Goal: Transaction & Acquisition: Book appointment/travel/reservation

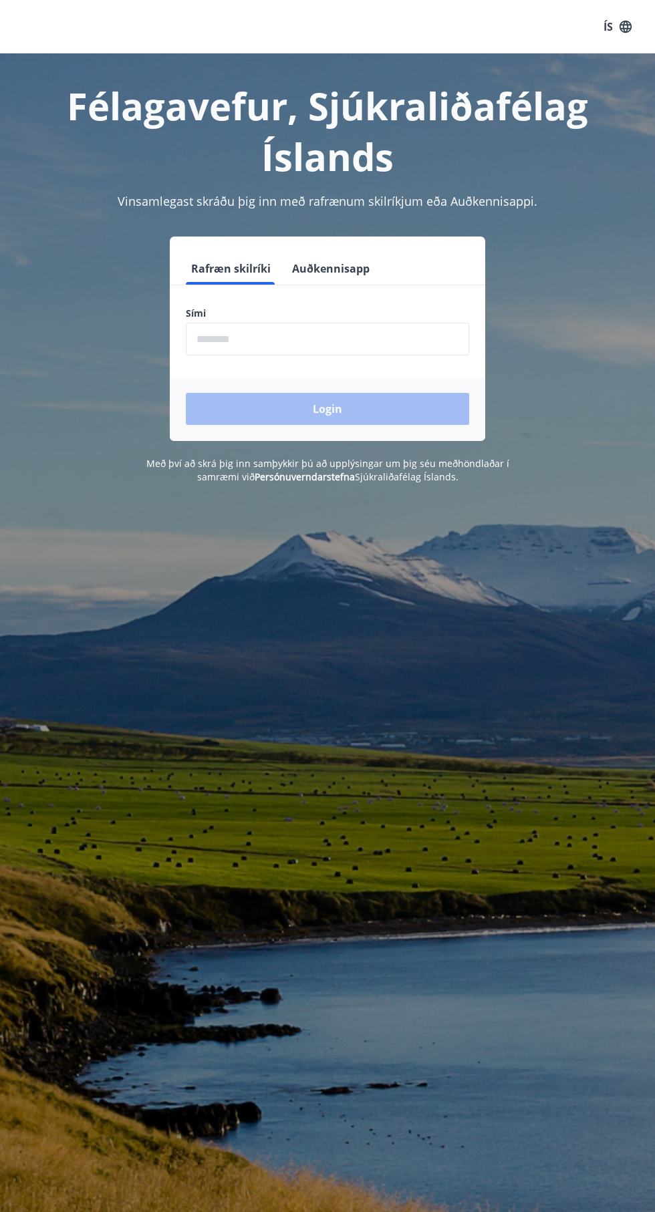
click at [415, 399] on div "Login" at bounding box center [327, 409] width 315 height 64
click at [383, 444] on div "Félagavefur, Sjúkraliðafélag Íslands Vinsamlegast skráðu þig inn með rafrænum s…" at bounding box center [327, 268] width 655 height 430
click at [386, 435] on div "Login" at bounding box center [327, 409] width 315 height 64
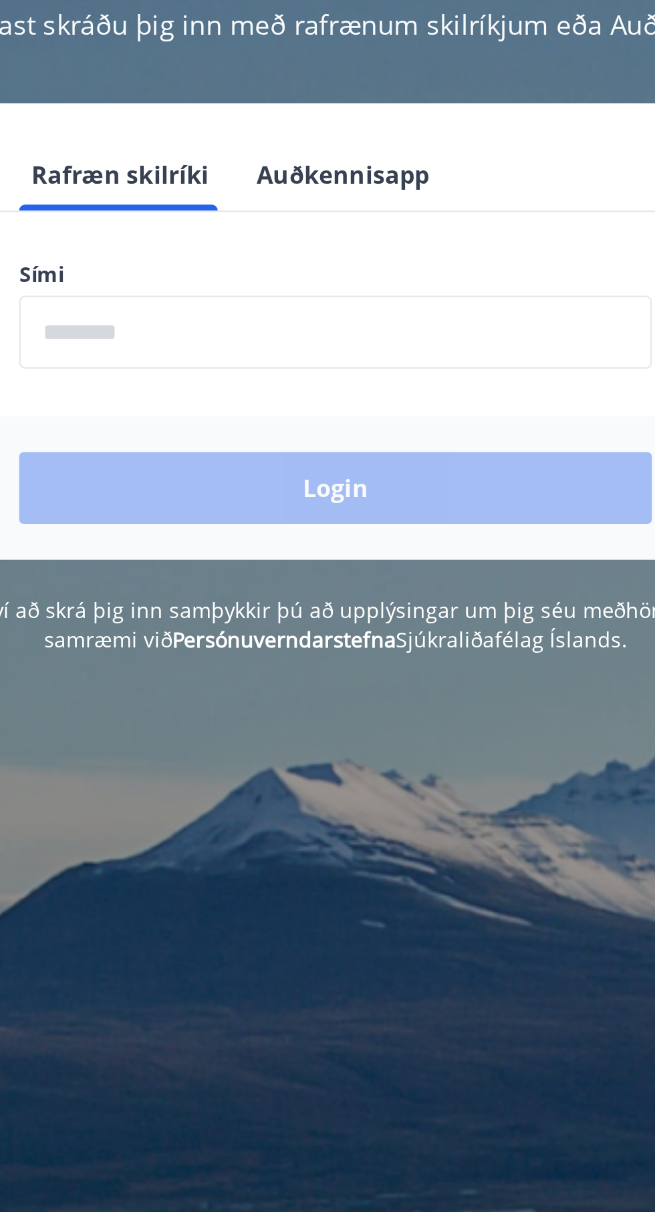
click at [365, 416] on div "Login" at bounding box center [327, 409] width 315 height 64
click at [228, 345] on input "phone" at bounding box center [327, 339] width 283 height 33
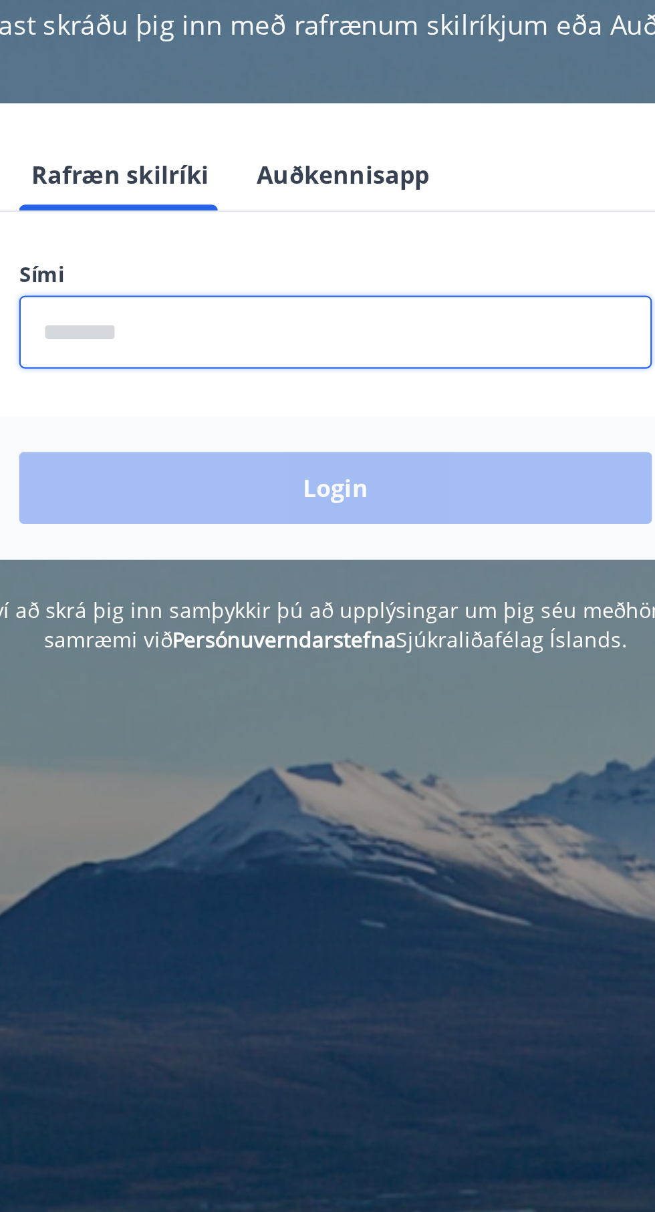
type input "********"
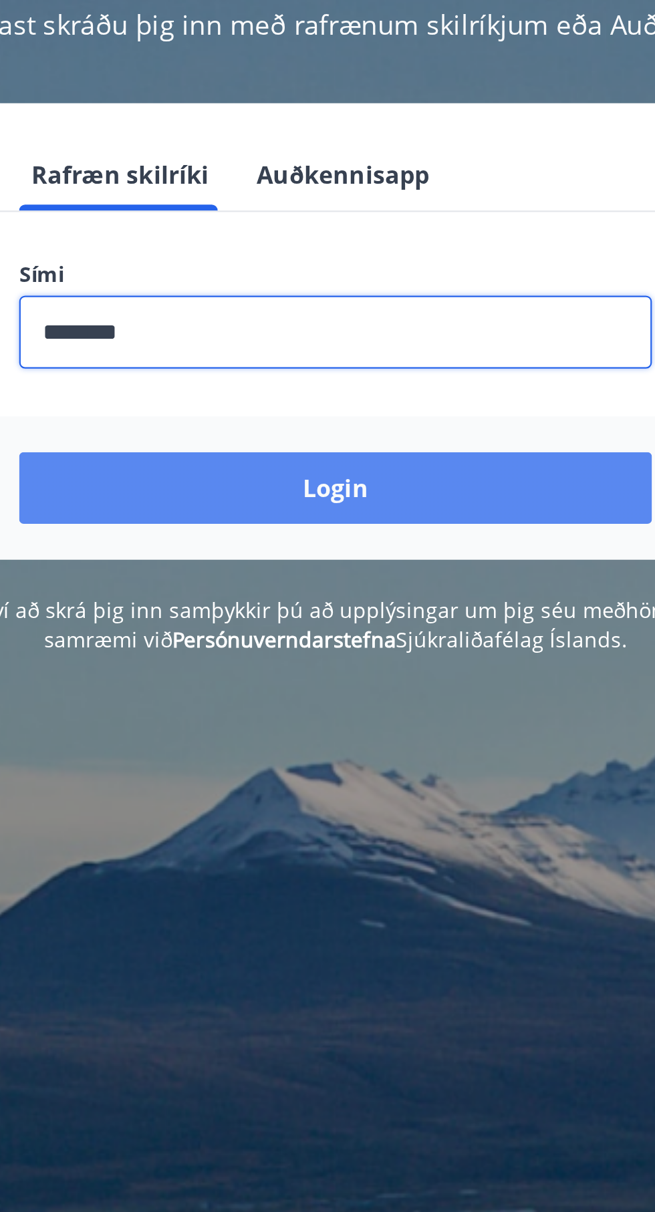
click at [360, 421] on button "Login" at bounding box center [327, 409] width 283 height 32
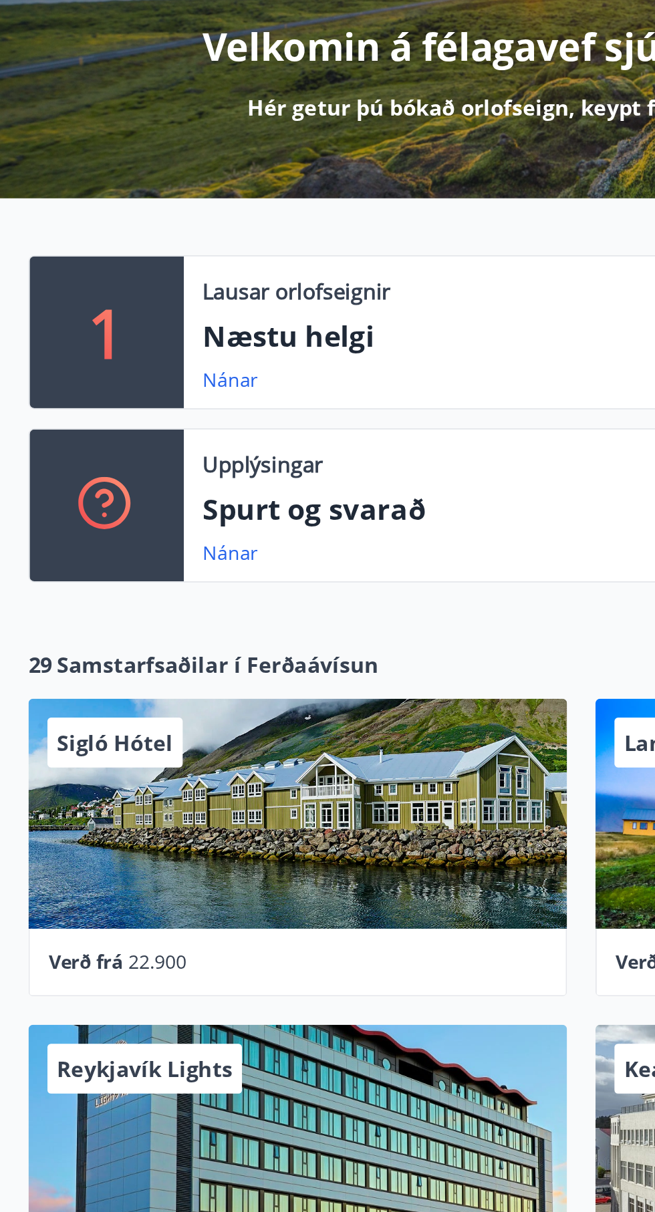
click at [174, 367] on p "Næstu helgi" at bounding box center [370, 360] width 513 height 23
click at [116, 381] on link "Nánar" at bounding box center [129, 384] width 31 height 15
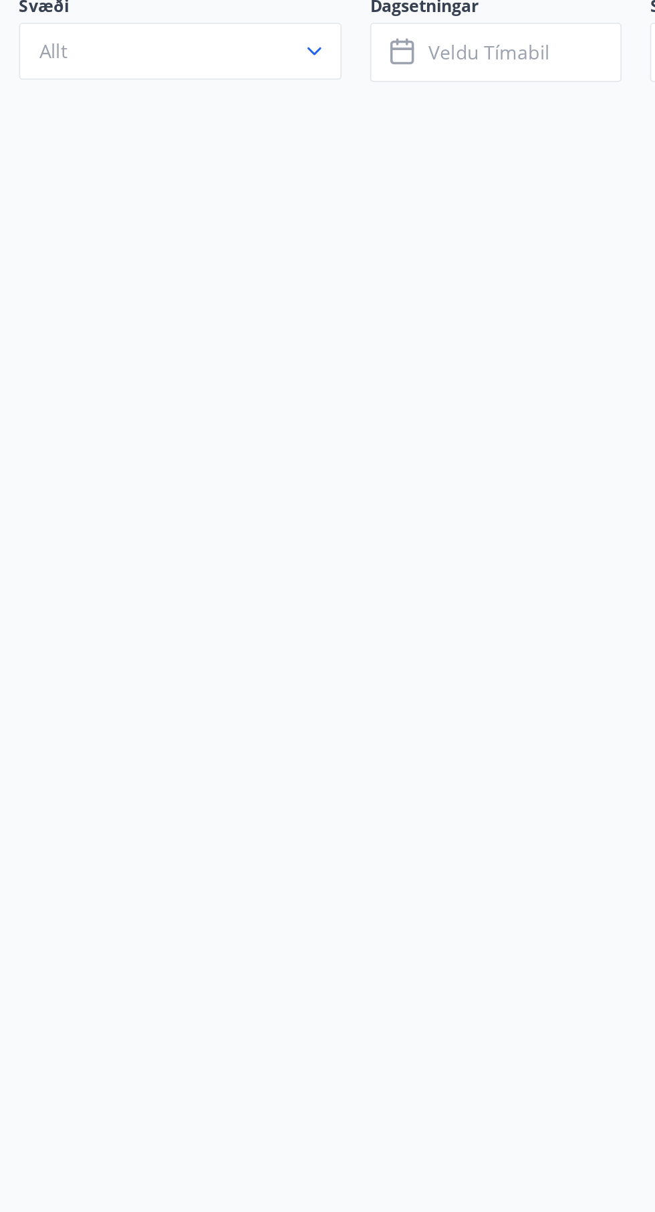
type input "*"
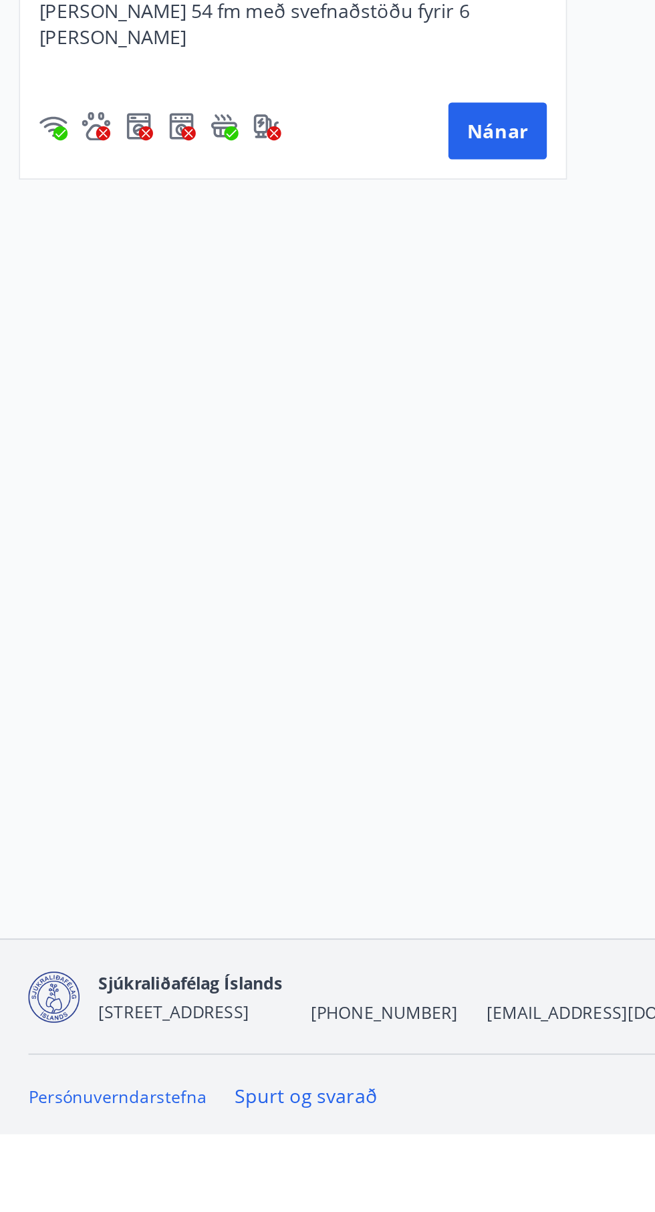
scroll to position [1, 0]
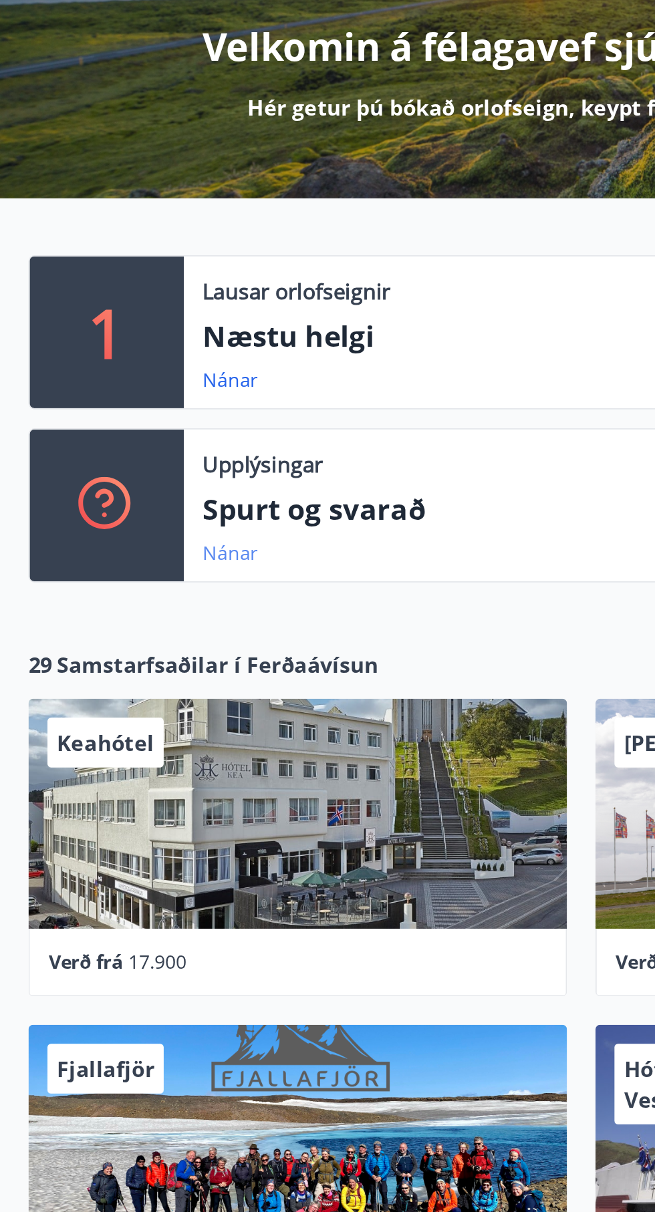
click at [117, 478] on link "Nánar" at bounding box center [129, 482] width 31 height 15
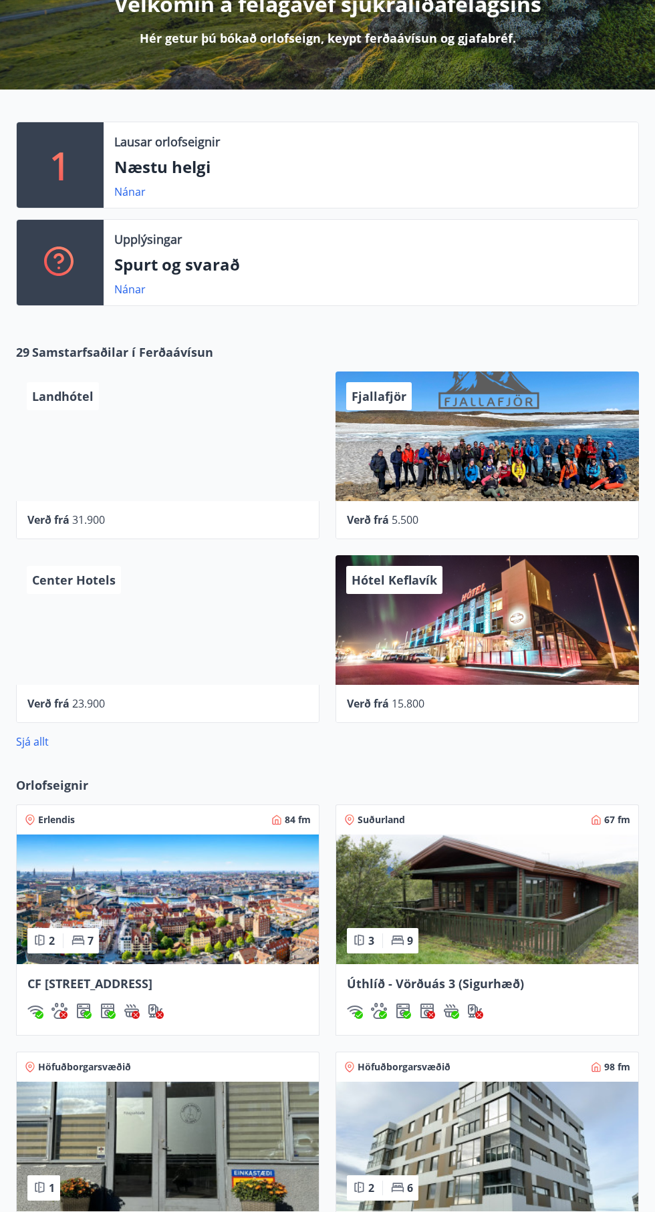
scroll to position [213, 0]
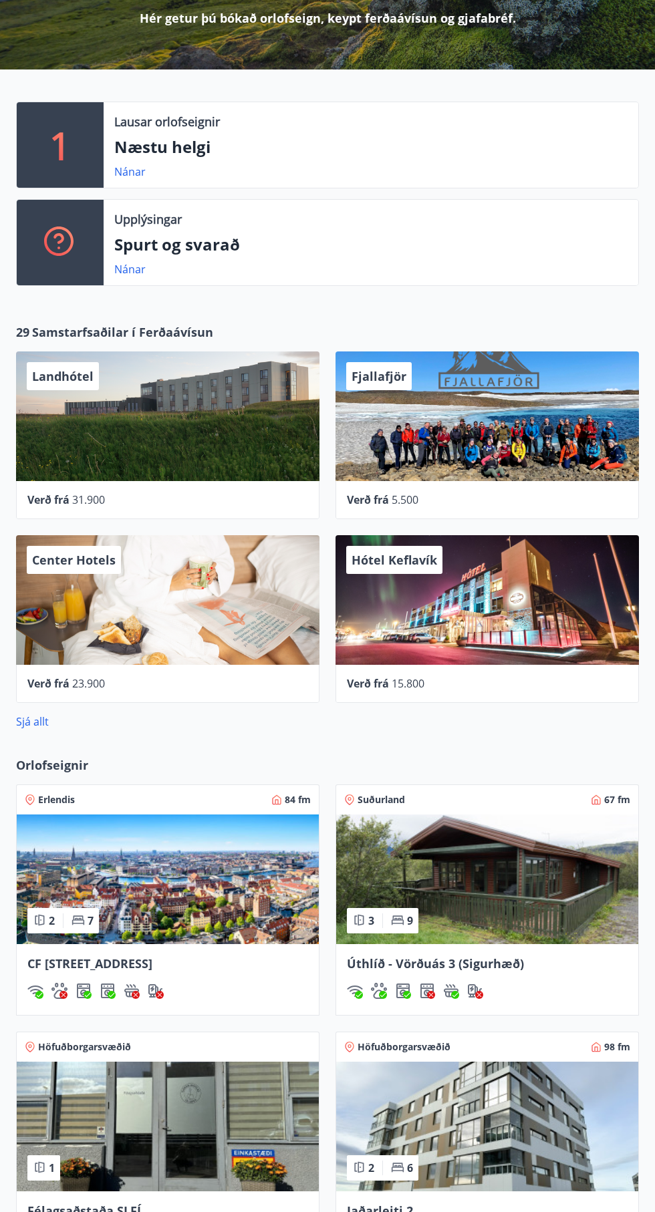
click at [550, 920] on img at bounding box center [487, 879] width 302 height 130
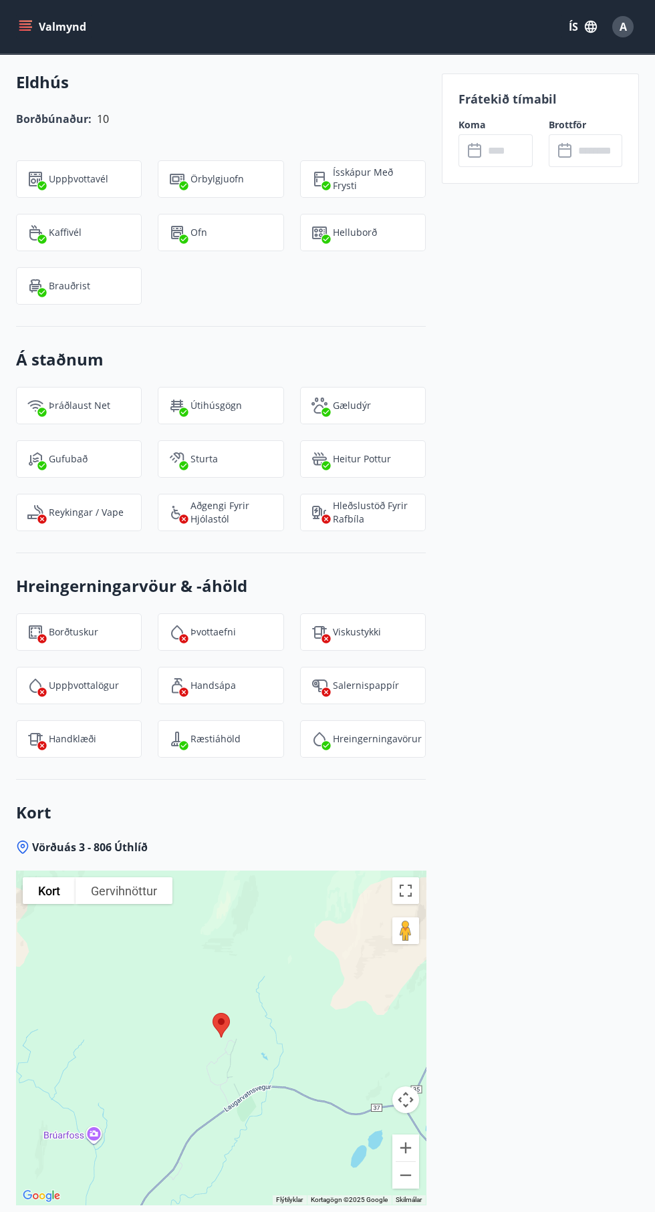
scroll to position [1673, 0]
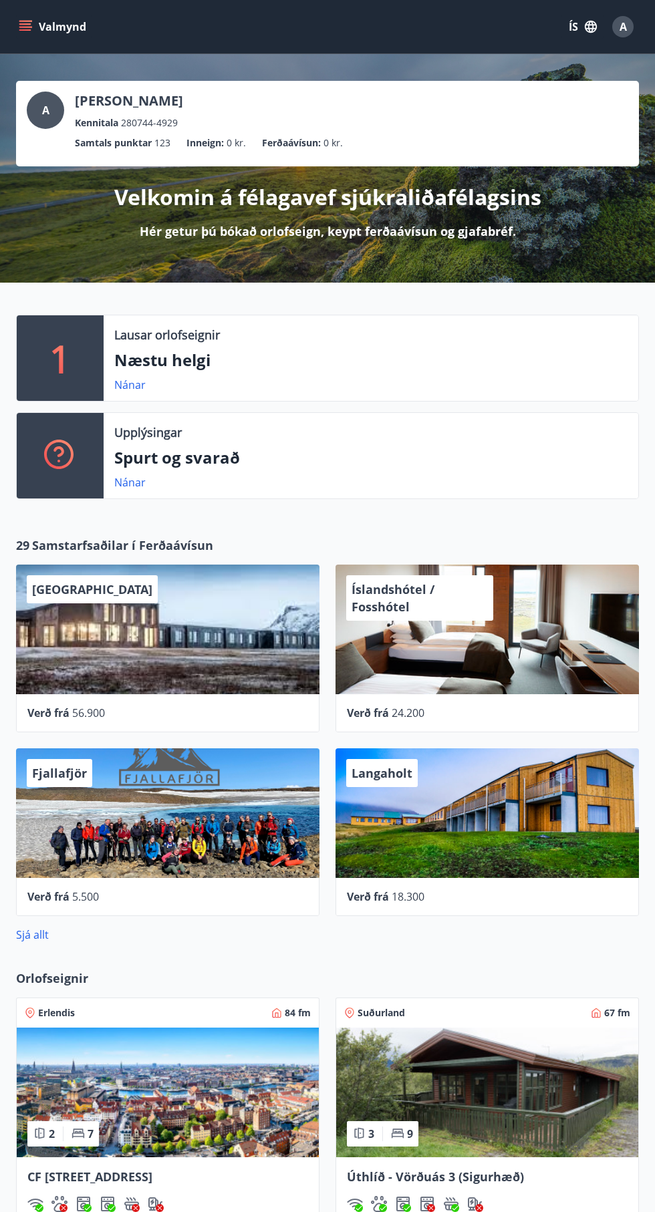
click at [566, 905] on div "Verð frá 18.300" at bounding box center [486, 897] width 303 height 38
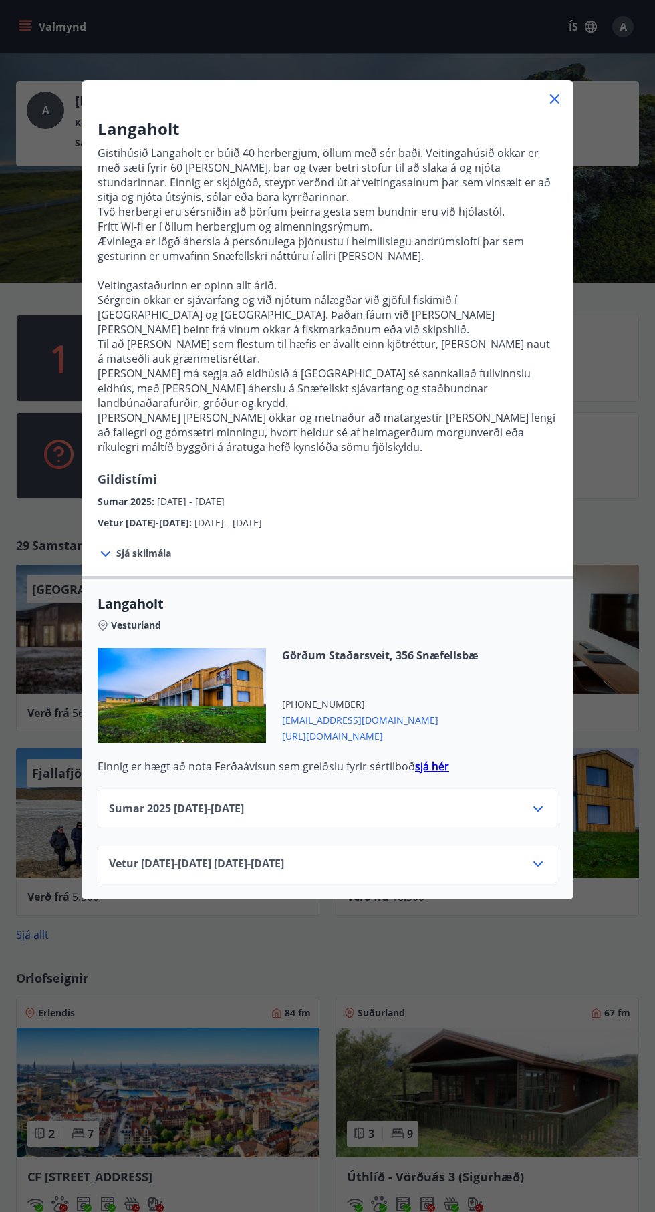
click at [613, 838] on div "Langaholt Gistihúsið Langaholt er búið 40 herbergjum, öllum með sér baði. Veiti…" at bounding box center [327, 606] width 655 height 1212
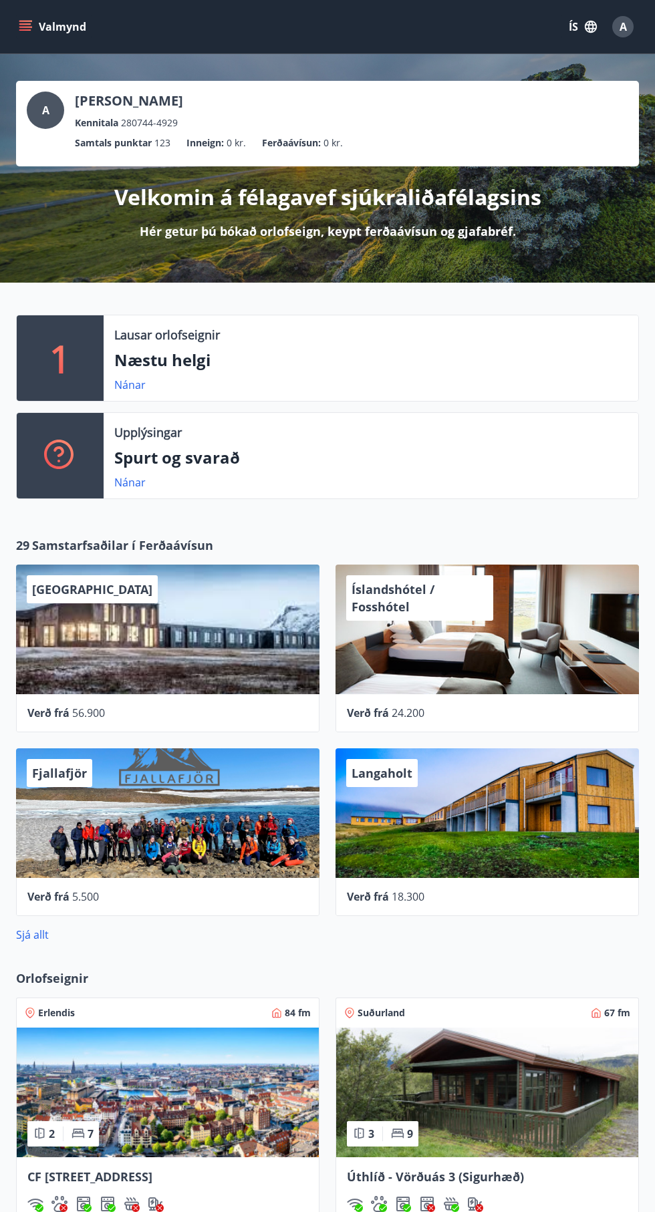
click at [532, 1088] on img at bounding box center [487, 1092] width 302 height 130
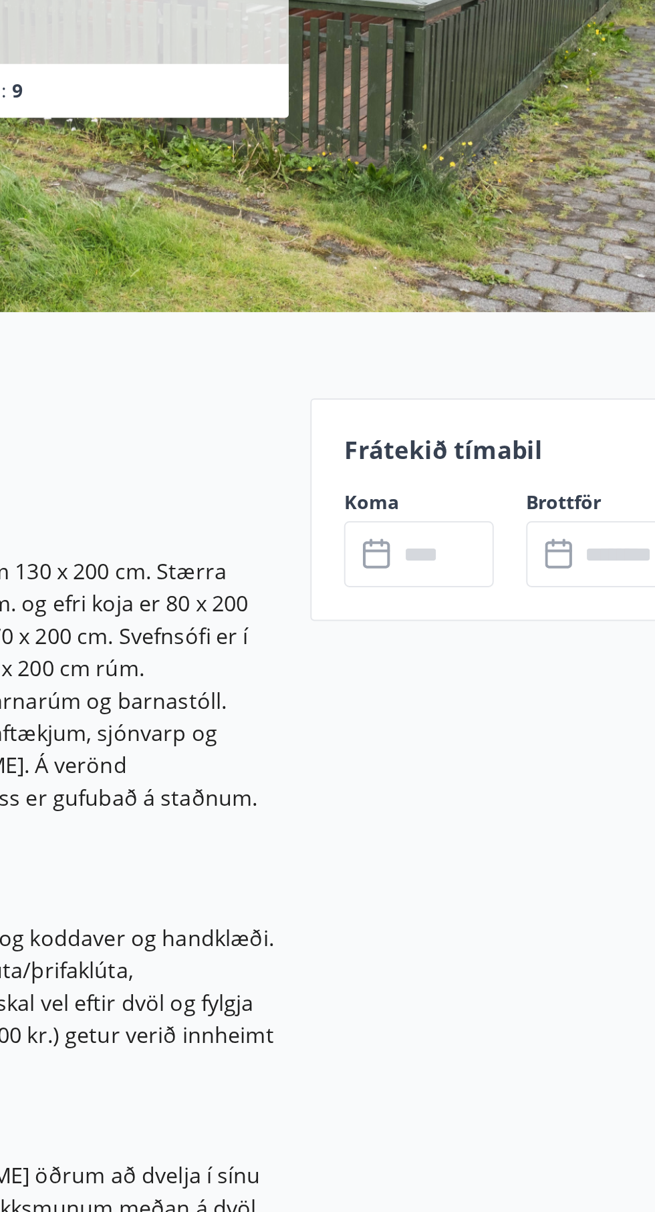
scroll to position [1, 0]
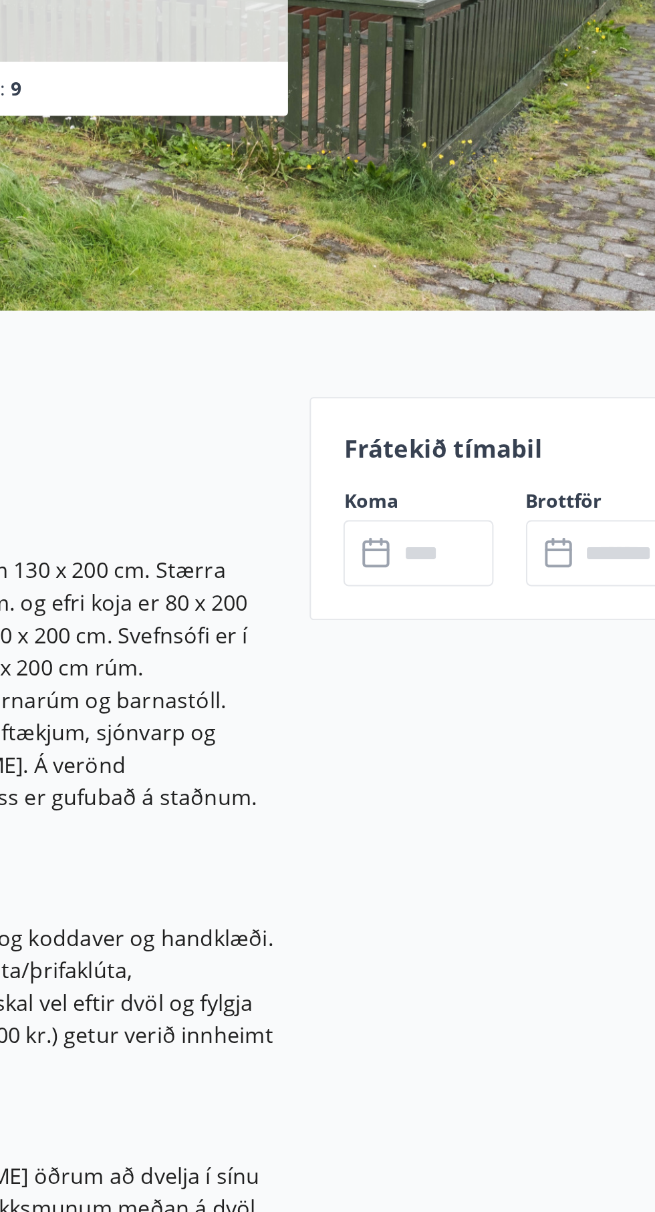
click at [491, 532] on input "text" at bounding box center [508, 520] width 48 height 33
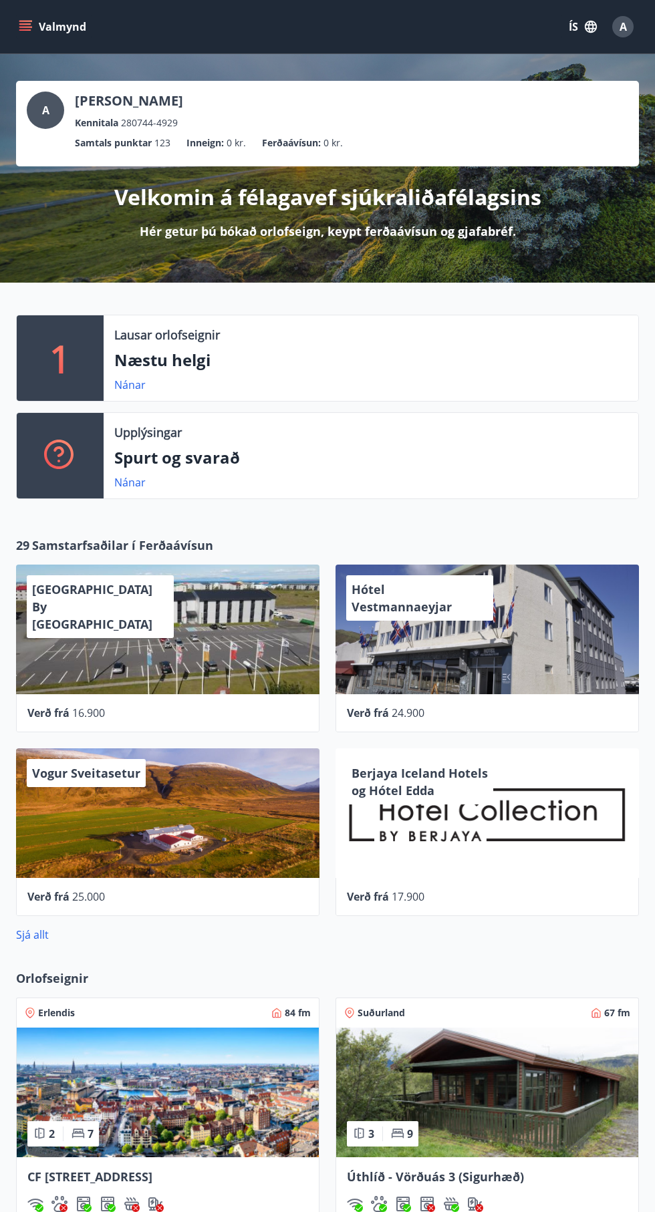
click at [266, 154] on ul "Samtals punktar 123 Inneign : 0 kr. Ferðaávísun : 0 kr." at bounding box center [327, 142] width 601 height 25
click at [272, 140] on p "Ferðaávísun :" at bounding box center [291, 143] width 59 height 15
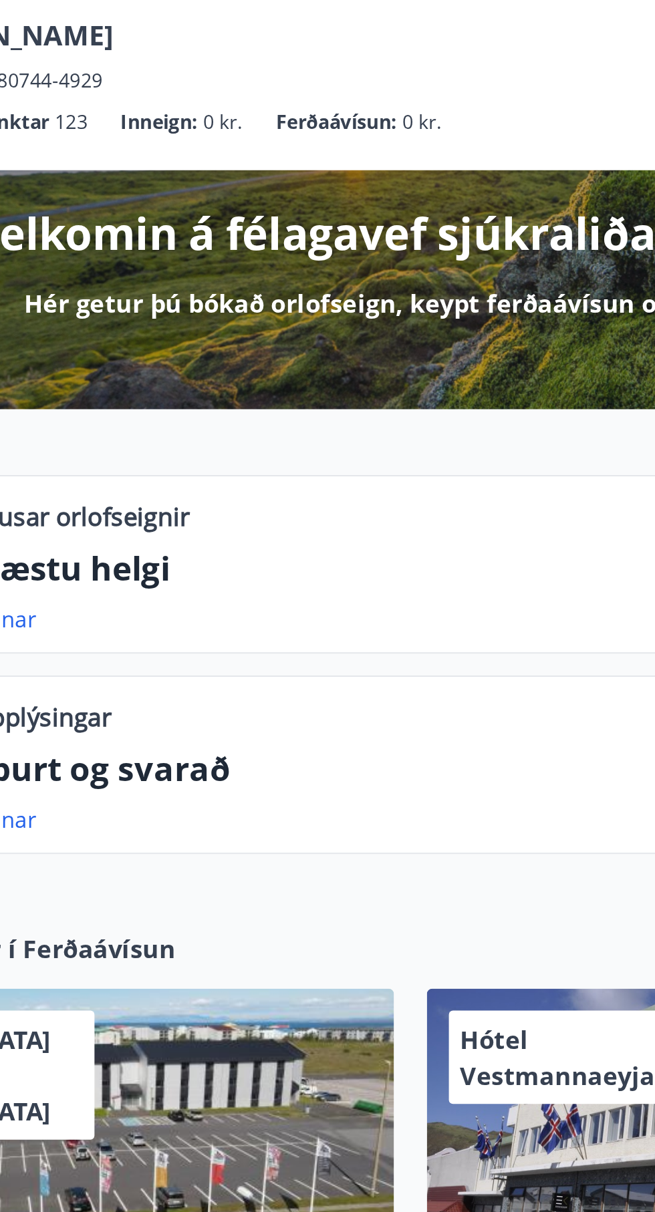
click at [279, 232] on p "Hér getur þú bókað orlofseign, keypt ferðaávísun og gjafabréf." at bounding box center [328, 230] width 376 height 17
click at [297, 230] on p "Hér getur þú bókað orlofseign, keypt ferðaávísun og gjafabréf." at bounding box center [328, 230] width 376 height 17
click at [298, 247] on div "A Aðalheiður Jónsdóttir Kennitala 280744-4929 Samtals punktar 123 Inneign : 0 k…" at bounding box center [327, 168] width 655 height 228
click at [321, 220] on div "Velkomin á félagavef sjúkraliðafélagsins Hér getur þú bókað orlofseign, keypt f…" at bounding box center [327, 202] width 623 height 73
click at [396, 247] on div "A Aðalheiður Jónsdóttir Kennitala 280744-4929 Samtals punktar 123 Inneign : 0 k…" at bounding box center [327, 168] width 655 height 228
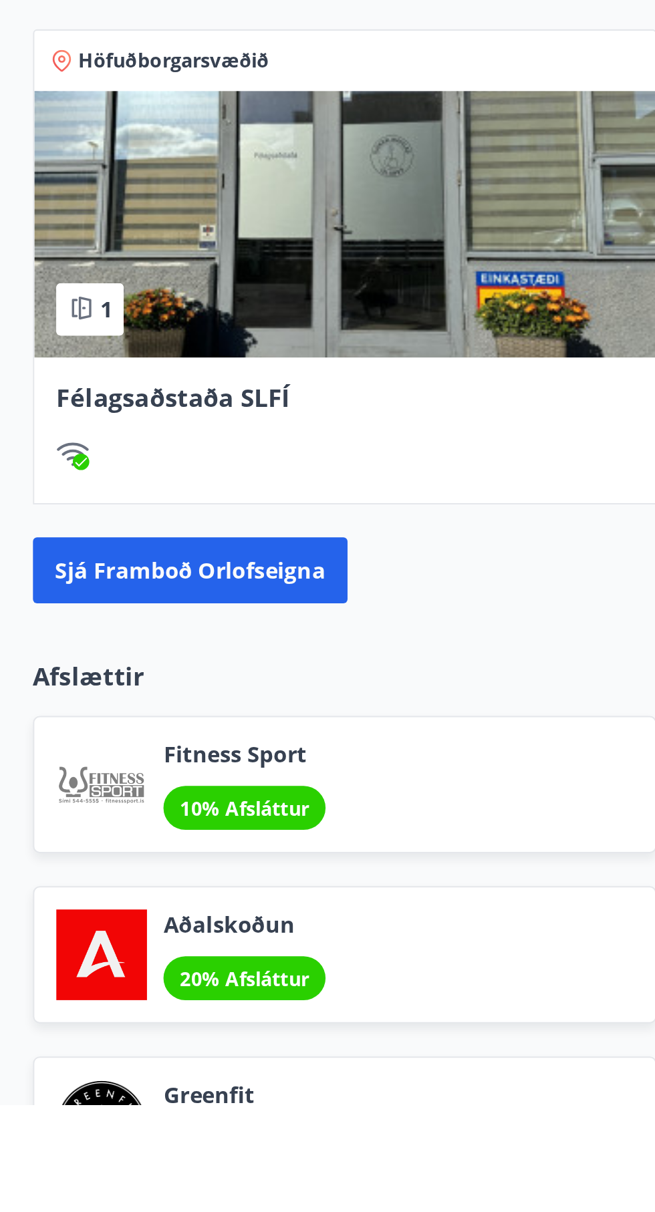
scroll to position [569, 0]
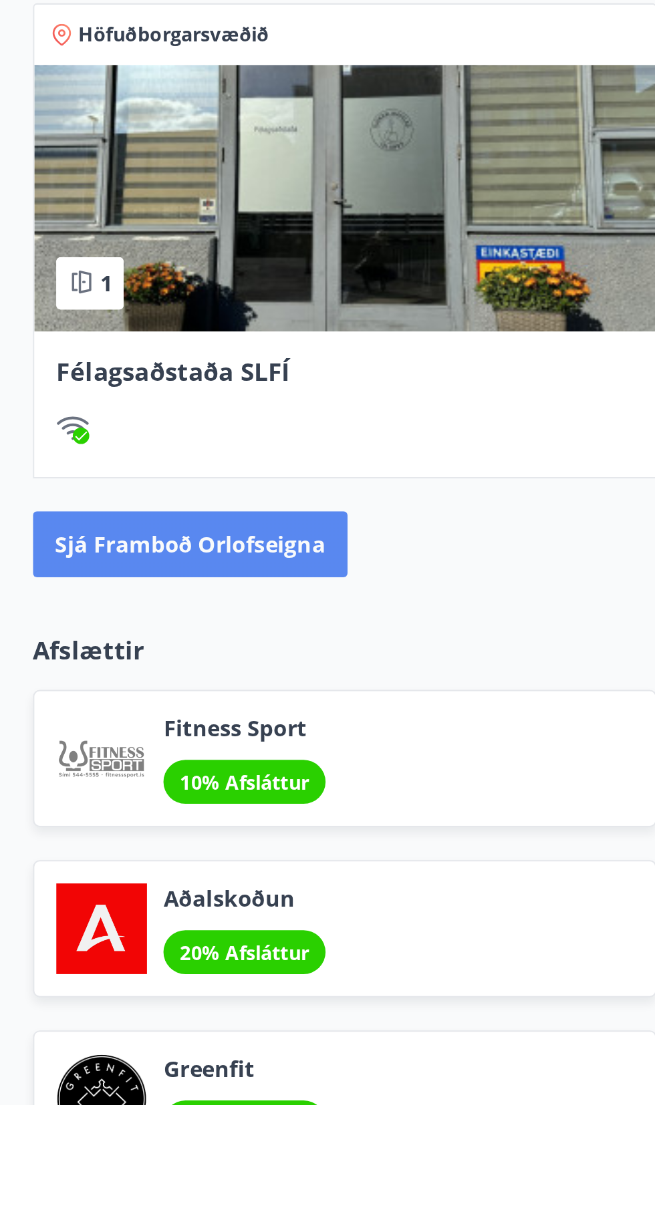
click at [145, 945] on button "Sjá framboð orlofseigna" at bounding box center [92, 939] width 153 height 32
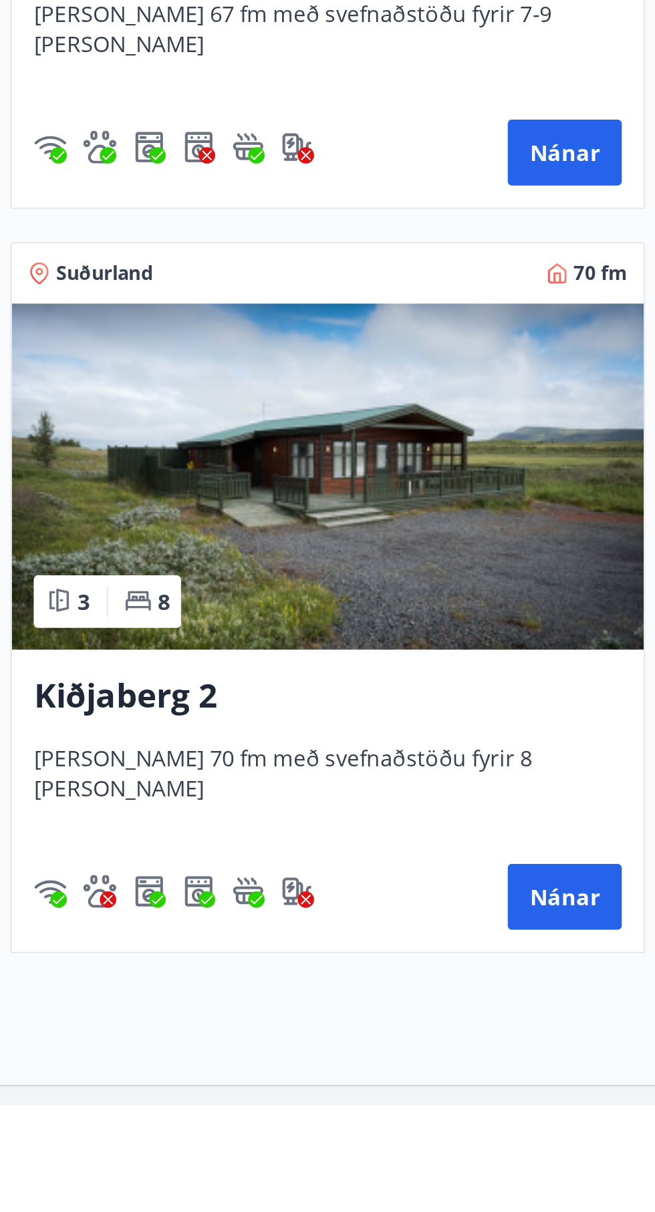
scroll to position [2038, 0]
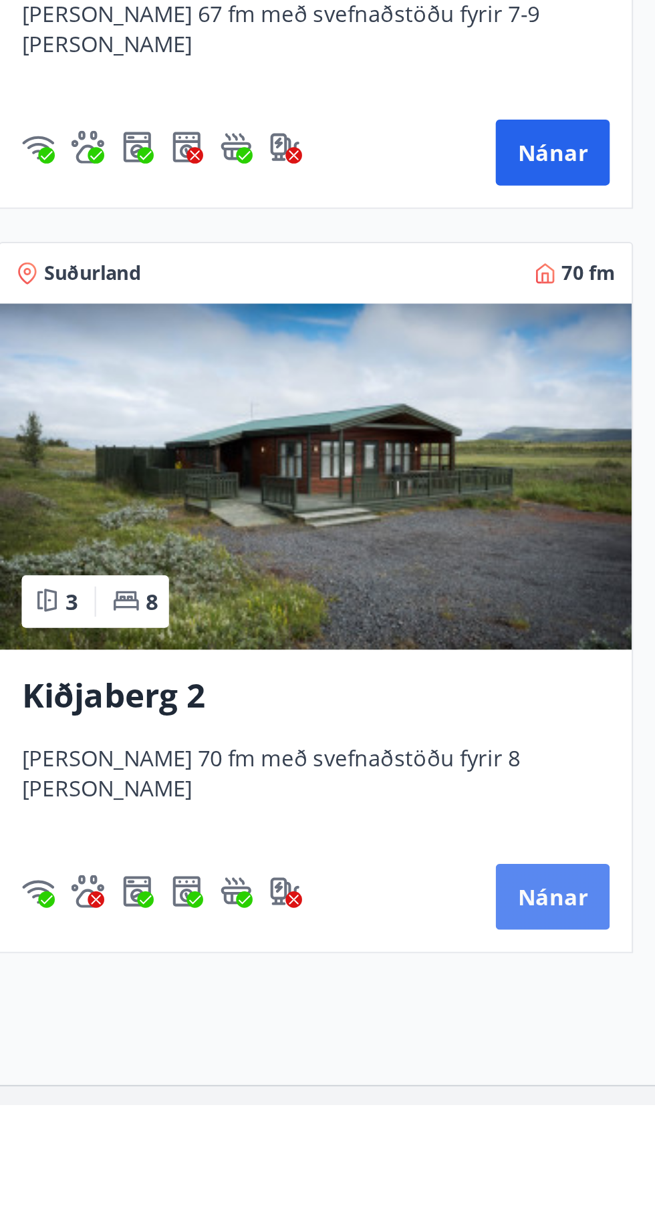
click at [621, 1120] on button "Nánar" at bounding box center [604, 1111] width 55 height 32
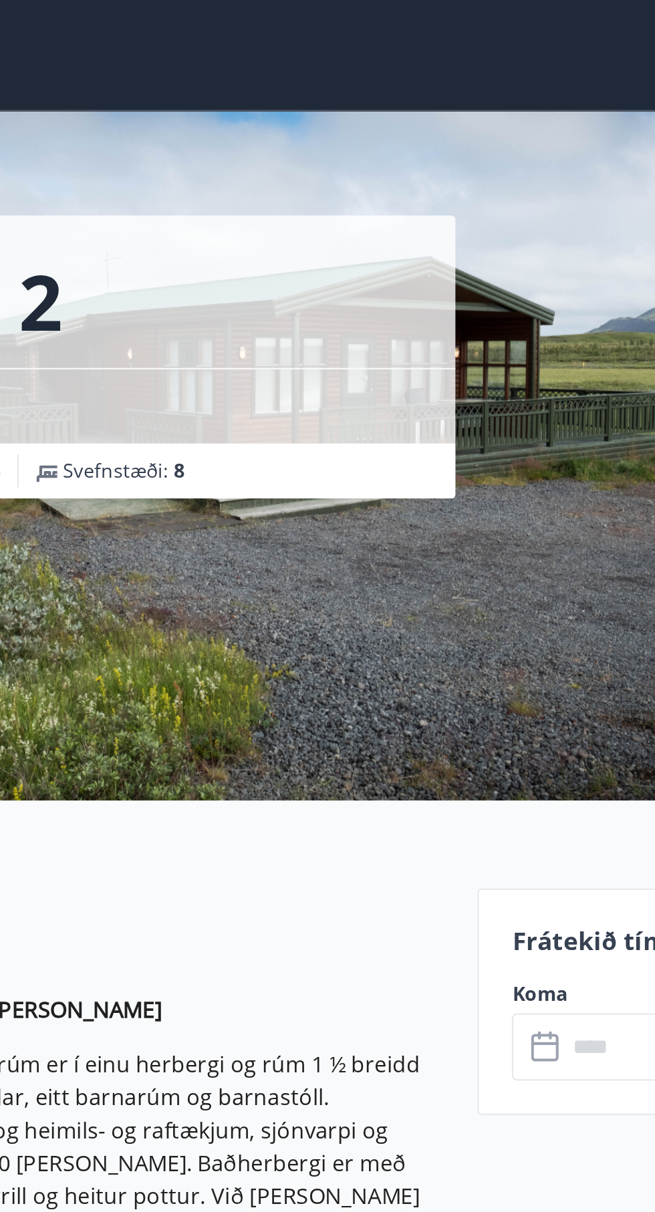
scroll to position [6, 0]
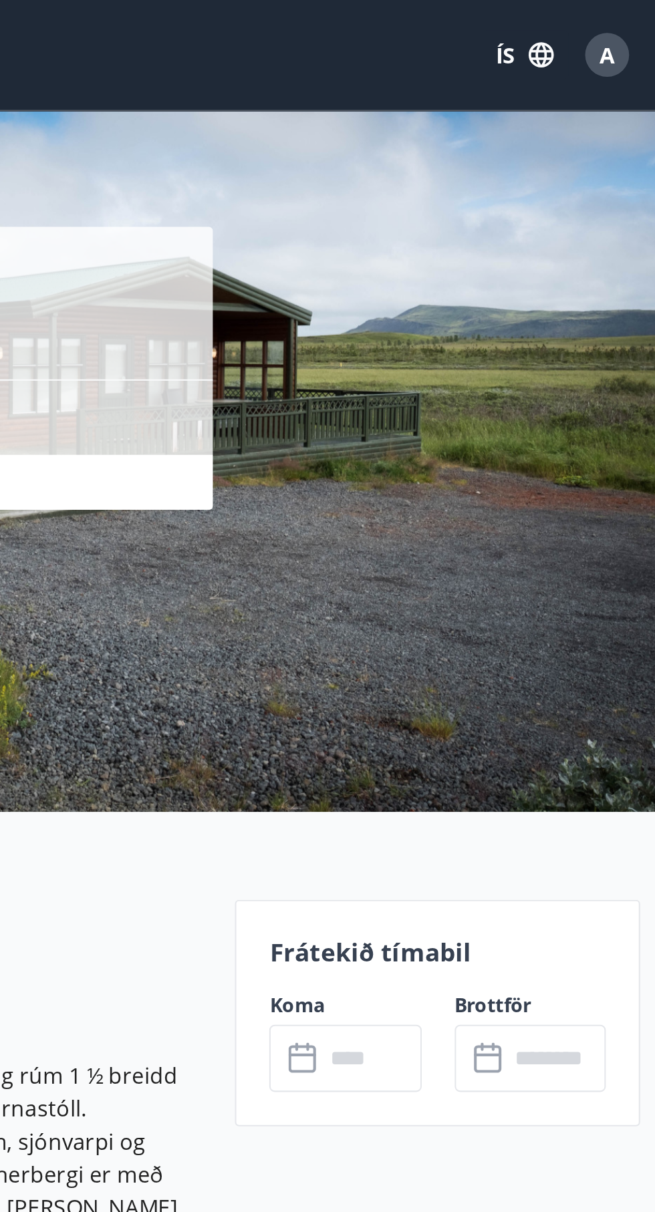
click at [488, 526] on input "text" at bounding box center [508, 514] width 48 height 33
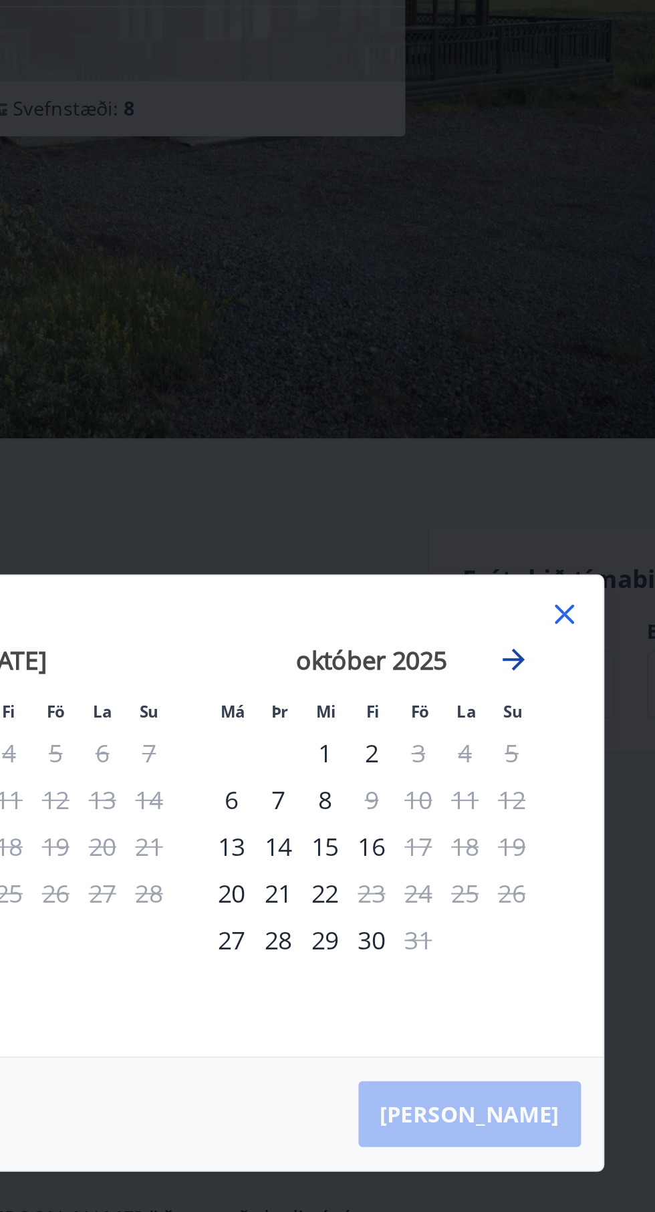
click at [488, 510] on icon "Move forward to switch to the next month." at bounding box center [484, 502] width 16 height 16
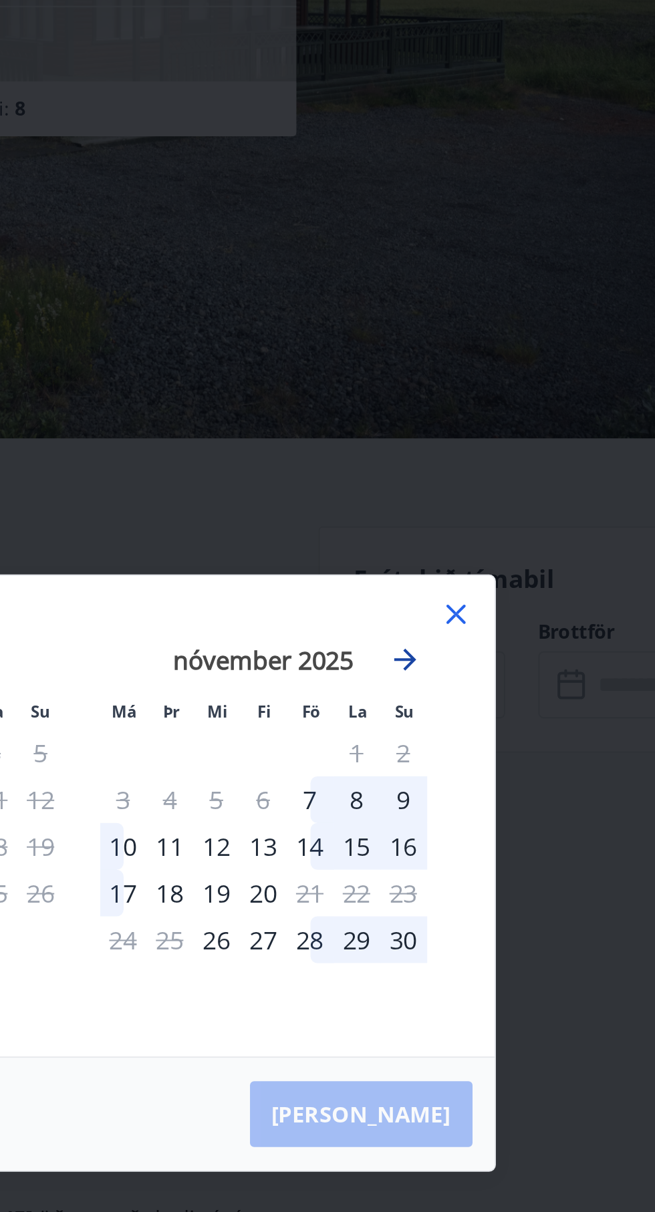
click at [490, 510] on icon "Move forward to switch to the next month." at bounding box center [484, 502] width 16 height 16
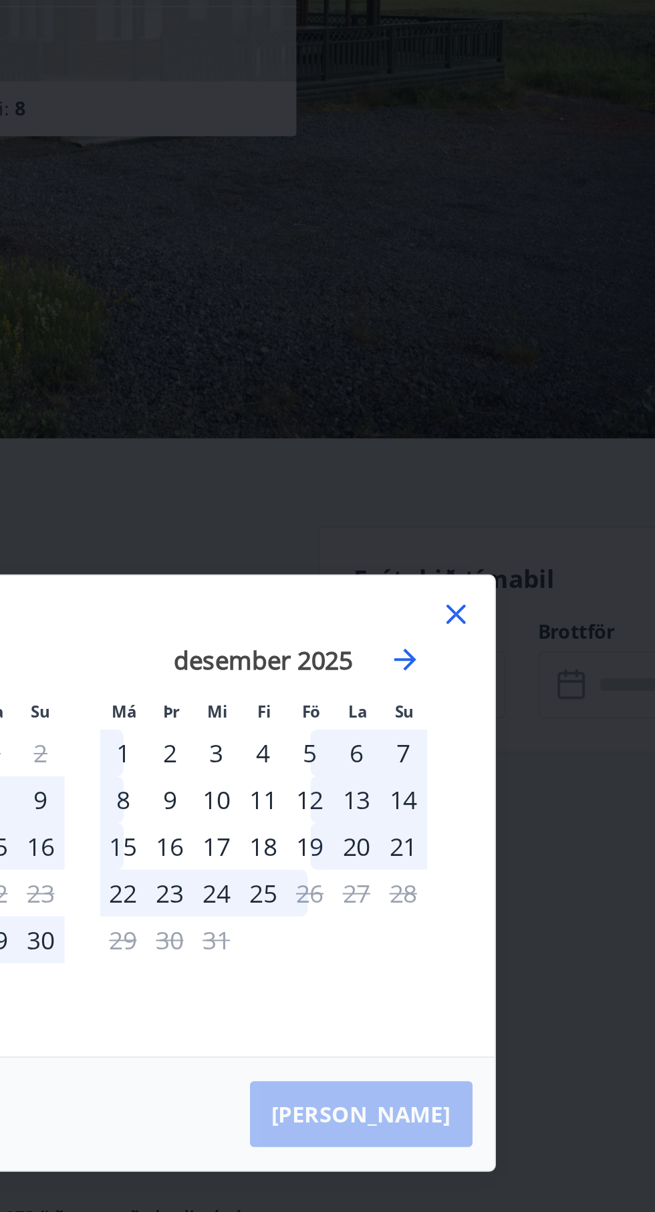
click at [514, 488] on icon at bounding box center [508, 480] width 16 height 16
